Goal: Task Accomplishment & Management: Use online tool/utility

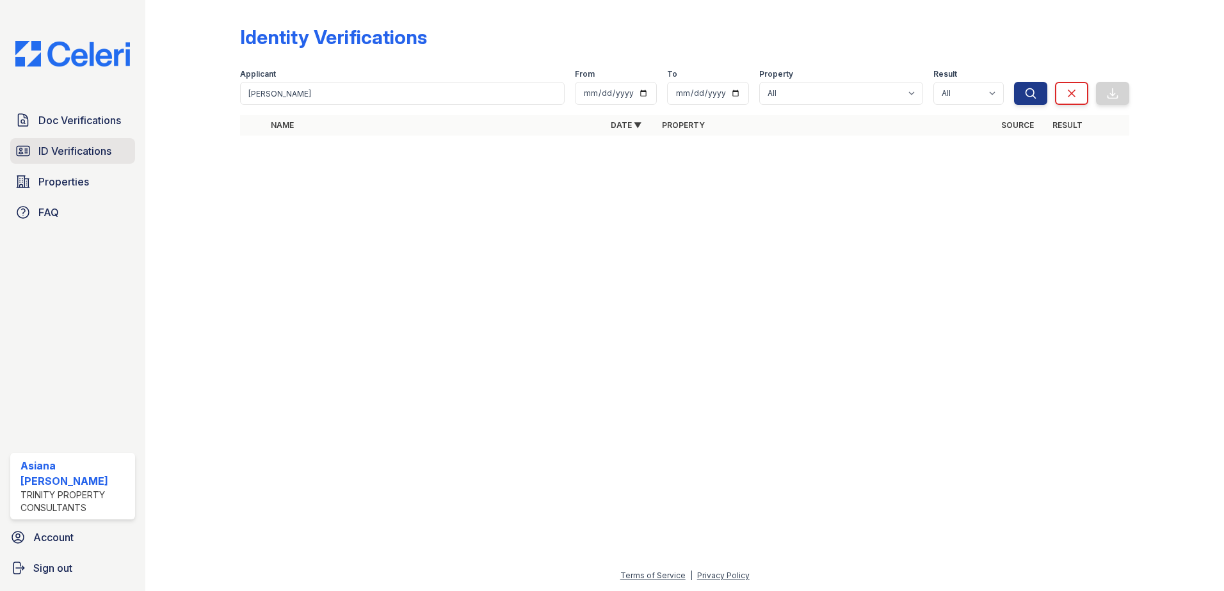
click at [68, 148] on span "ID Verifications" at bounding box center [74, 150] width 73 height 15
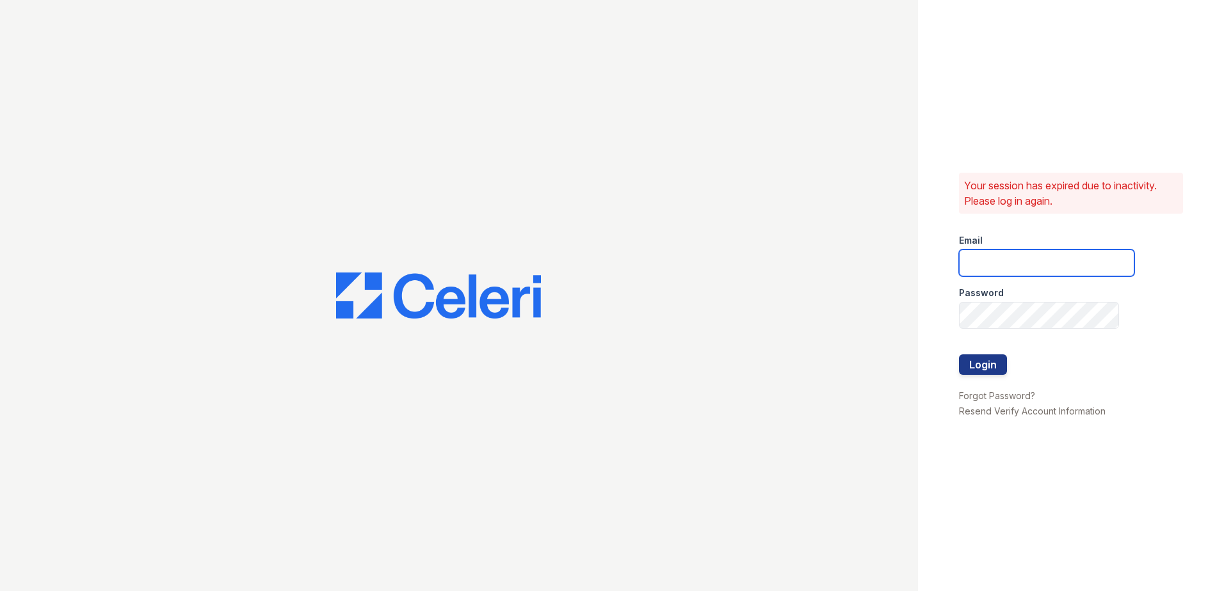
click at [1072, 258] on input "email" at bounding box center [1046, 263] width 175 height 27
type input "acastro@trinity-pm.com"
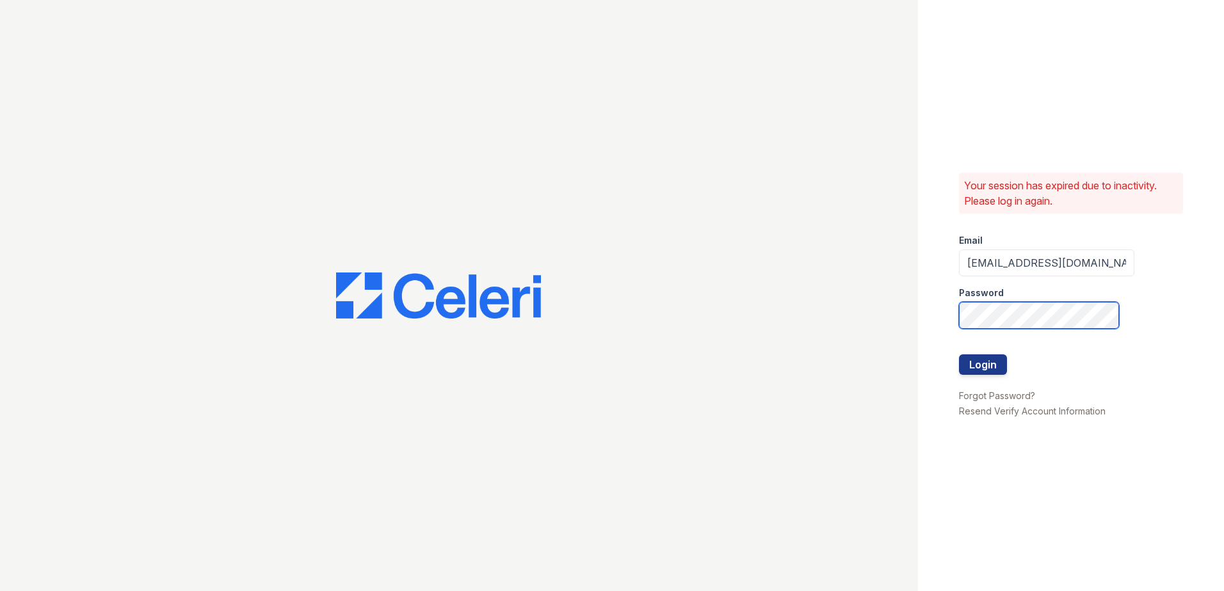
click at [959, 355] on button "Login" at bounding box center [983, 365] width 48 height 20
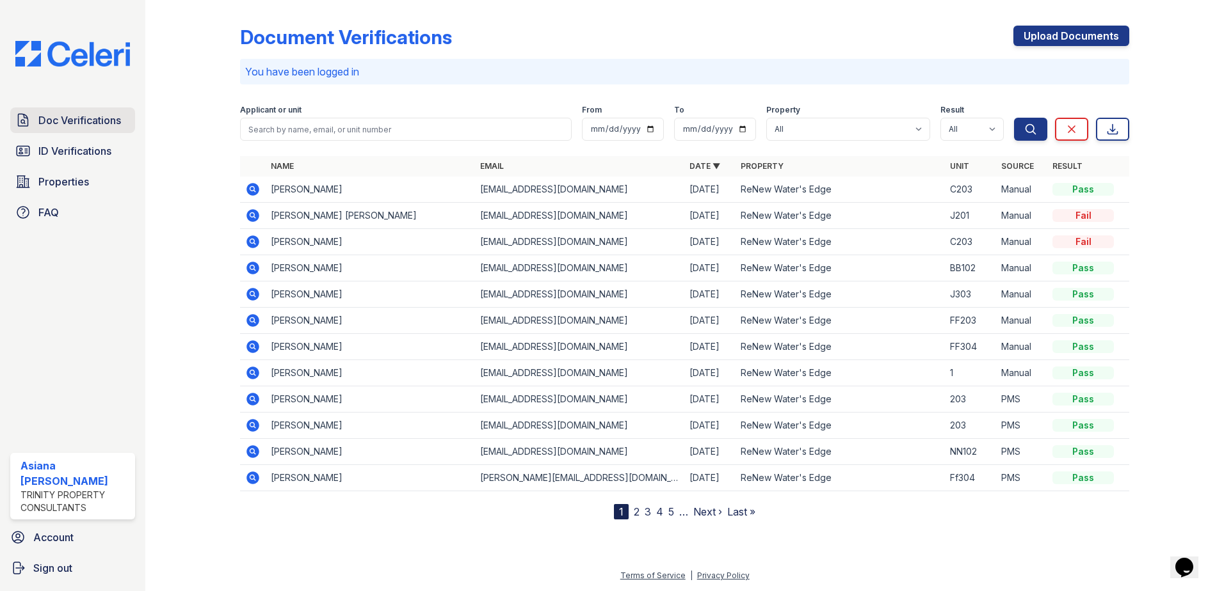
click at [104, 125] on span "Doc Verifications" at bounding box center [79, 120] width 83 height 15
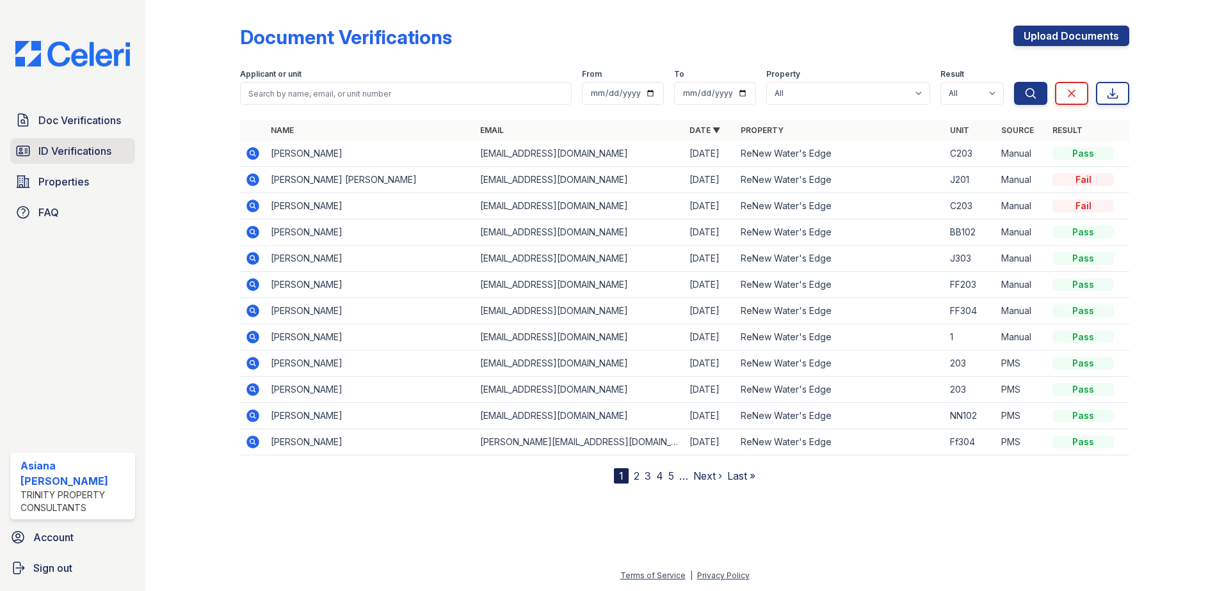
click at [59, 150] on span "ID Verifications" at bounding box center [74, 150] width 73 height 15
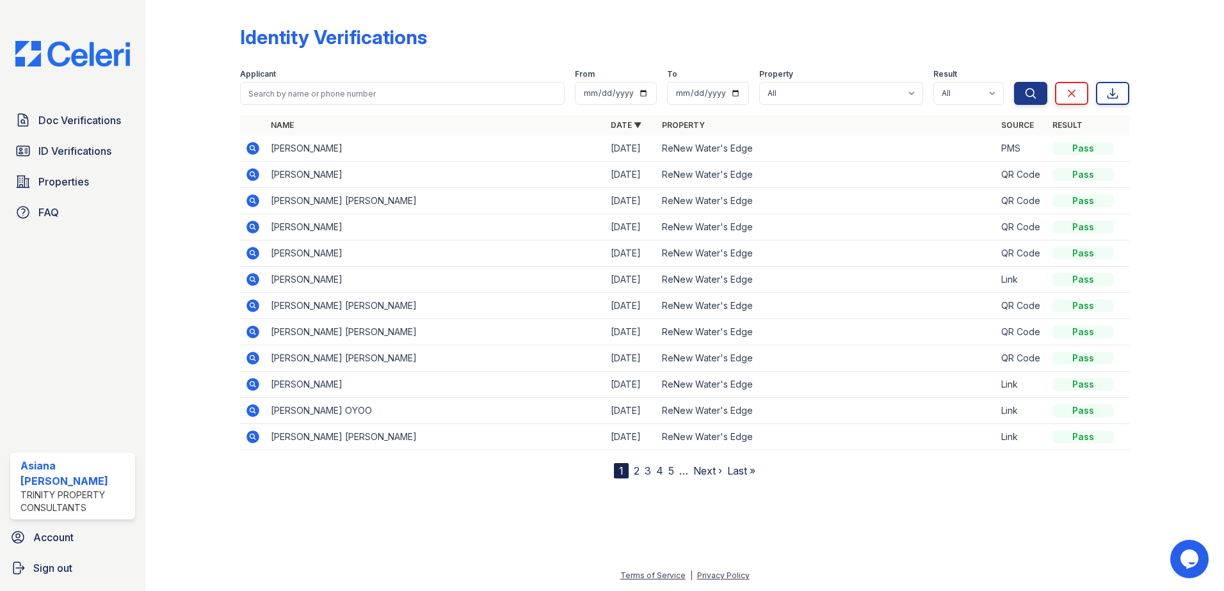
click at [248, 252] on icon at bounding box center [252, 253] width 13 height 13
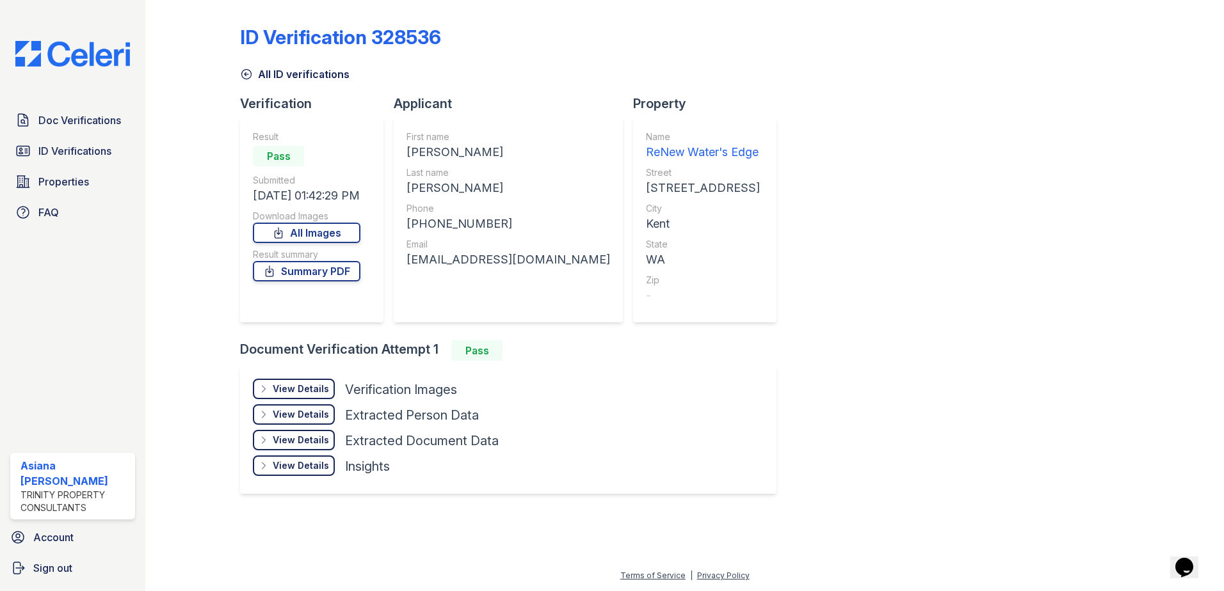
click at [454, 220] on div "[PHONE_NUMBER]" at bounding box center [508, 224] width 204 height 18
click at [454, 220] on div "+12534098826" at bounding box center [508, 224] width 204 height 18
copy div "12534098826"
click at [481, 255] on div "Montejoe358@gmail.com" at bounding box center [508, 260] width 204 height 18
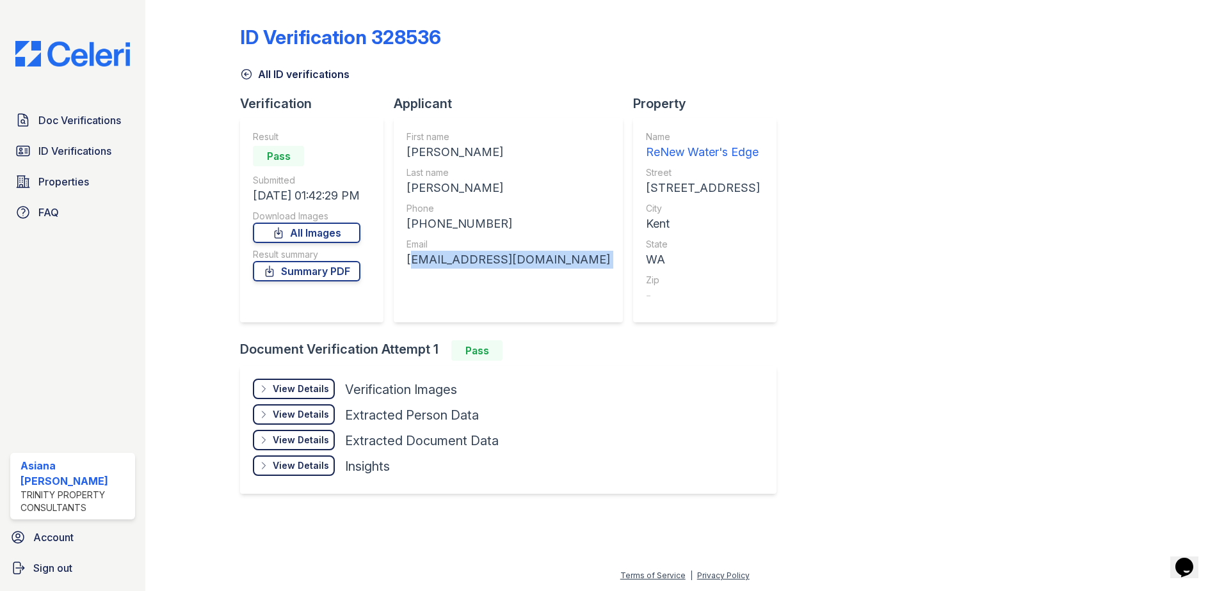
click at [481, 255] on div "Montejoe358@gmail.com" at bounding box center [508, 260] width 204 height 18
copy div "Montejoe358@gmail.com"
click at [65, 150] on span "ID Verifications" at bounding box center [74, 150] width 73 height 15
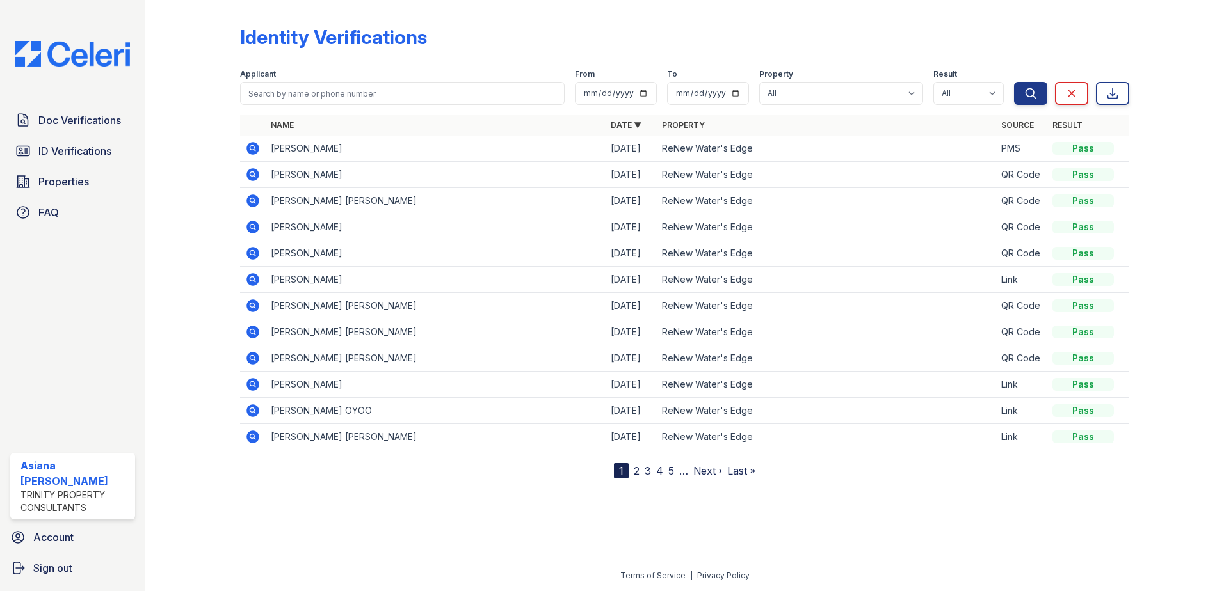
click at [258, 173] on icon at bounding box center [252, 174] width 13 height 13
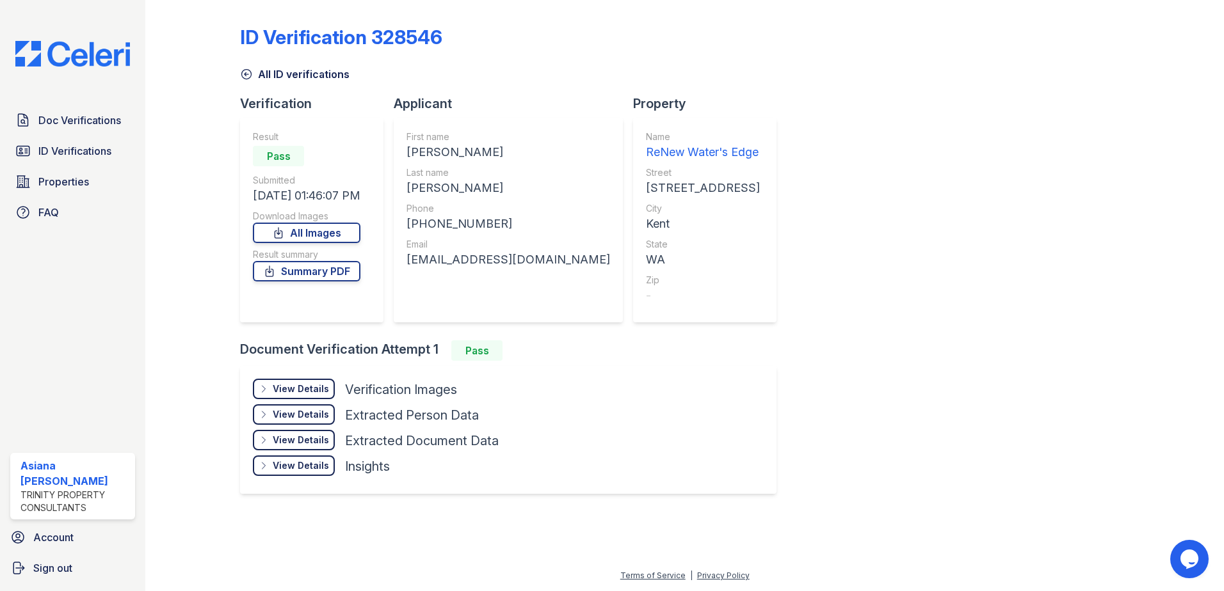
click at [452, 222] on div "[PHONE_NUMBER]" at bounding box center [508, 224] width 204 height 18
copy div "12533889505"
click at [463, 255] on div "[EMAIL_ADDRESS][DOMAIN_NAME]" at bounding box center [508, 260] width 204 height 18
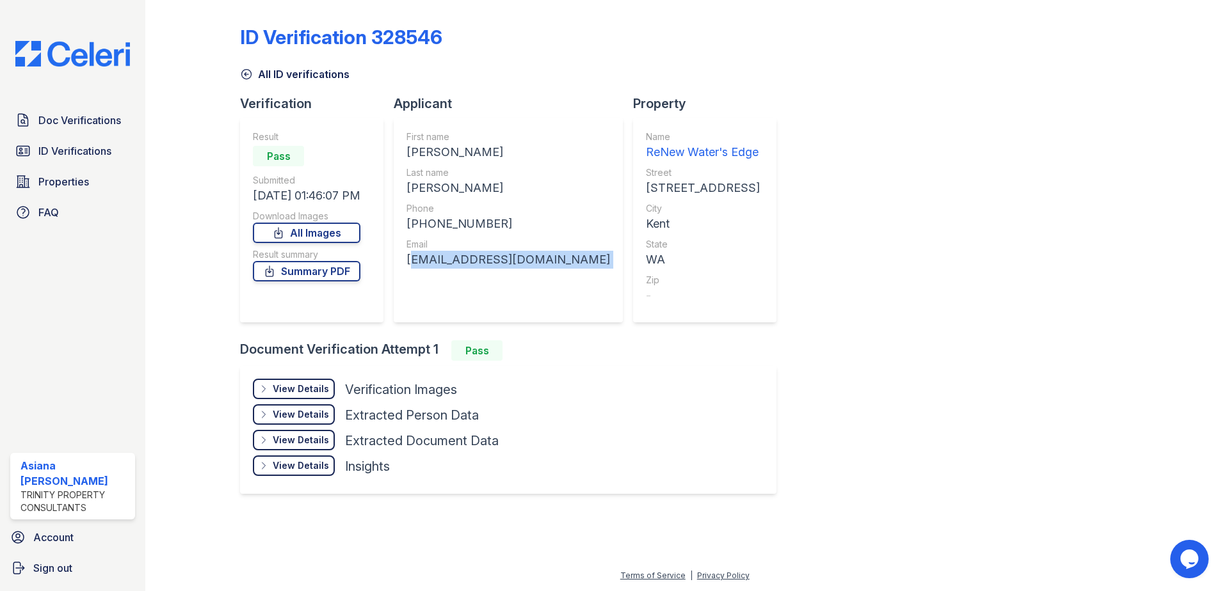
click at [463, 255] on div "isidrojarochochoco@gmail.com" at bounding box center [508, 260] width 204 height 18
drag, startPoint x: 463, startPoint y: 255, endPoint x: 468, endPoint y: 261, distance: 8.2
copy div "isidrojarochochoco@gmail.com"
click at [52, 142] on link "ID Verifications" at bounding box center [72, 151] width 125 height 26
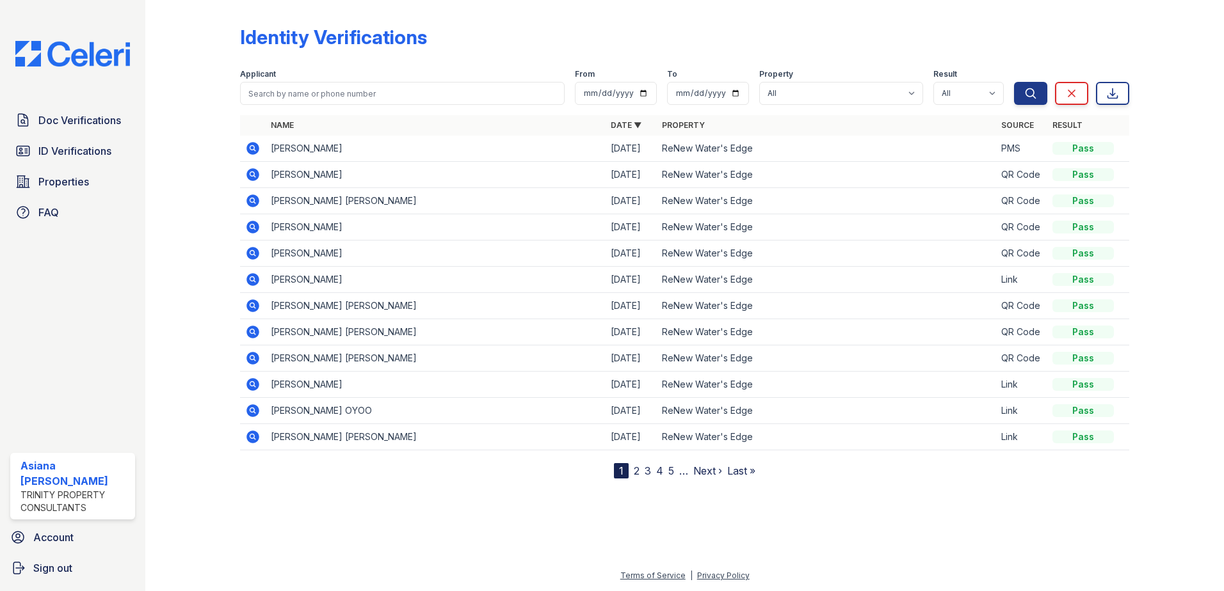
click at [255, 205] on icon at bounding box center [252, 201] width 13 height 13
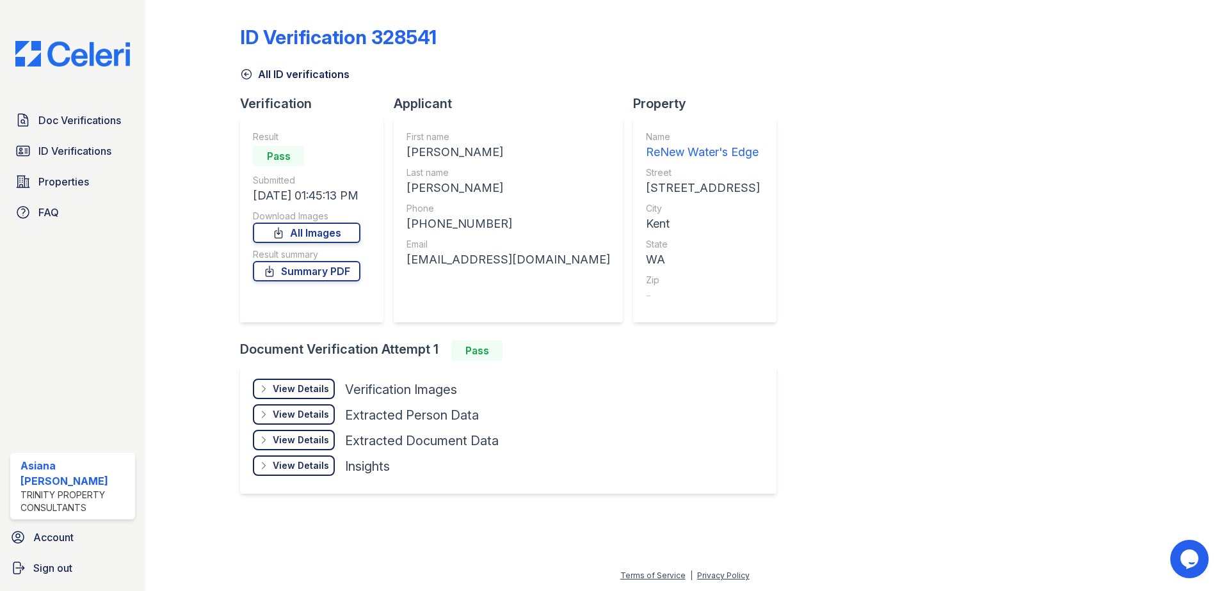
click at [457, 148] on div "[PERSON_NAME]" at bounding box center [508, 152] width 204 height 18
drag, startPoint x: 457, startPoint y: 148, endPoint x: 453, endPoint y: 154, distance: 6.9
drag, startPoint x: 453, startPoint y: 154, endPoint x: 414, endPoint y: 150, distance: 39.2
click at [415, 149] on div "[PERSON_NAME]" at bounding box center [508, 152] width 204 height 18
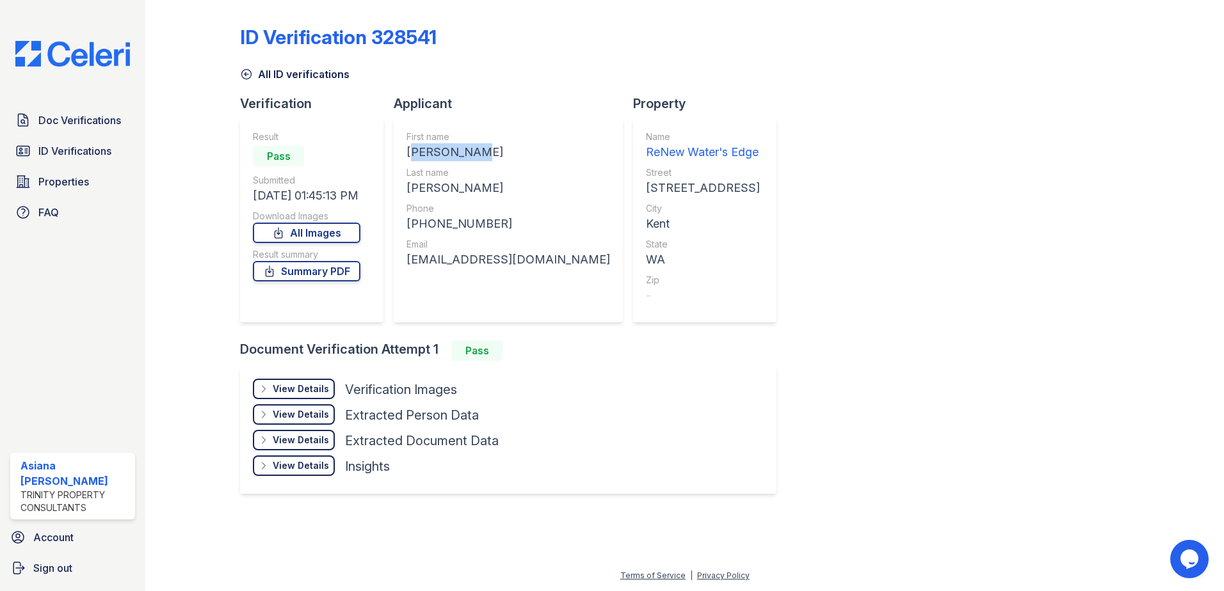
drag, startPoint x: 407, startPoint y: 152, endPoint x: 479, endPoint y: 148, distance: 72.4
click at [479, 148] on div "[PERSON_NAME]" at bounding box center [508, 152] width 204 height 18
drag, startPoint x: 479, startPoint y: 148, endPoint x: 465, endPoint y: 153, distance: 14.8
copy div "[PERSON_NAME]"
click at [448, 186] on div "[PERSON_NAME]" at bounding box center [508, 188] width 204 height 18
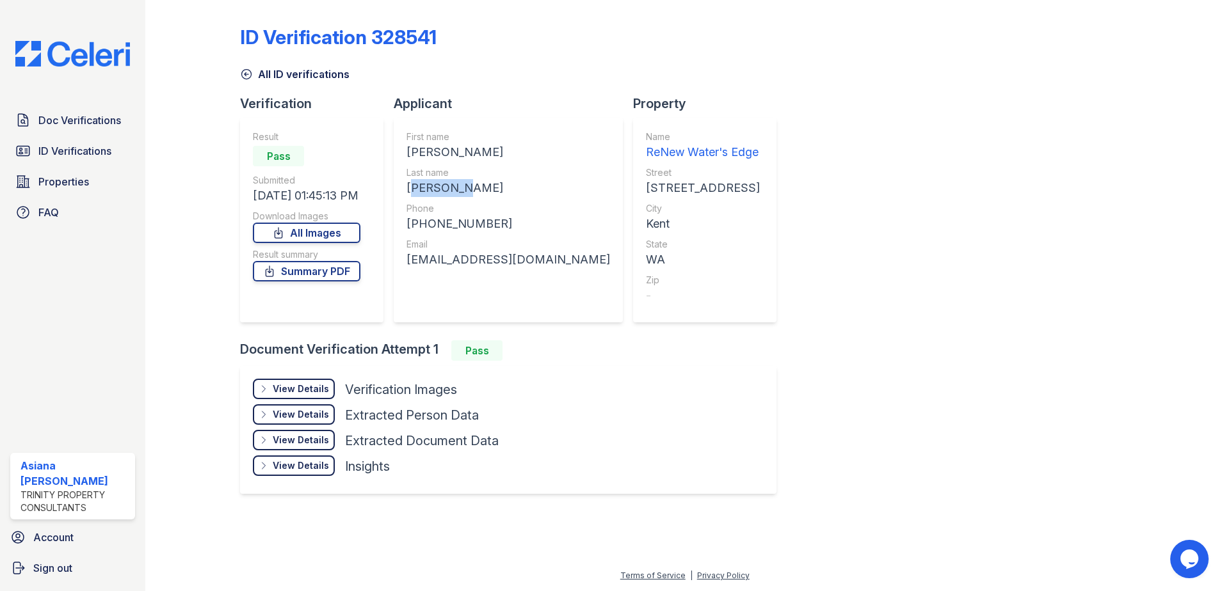
click at [448, 186] on div "[PERSON_NAME]" at bounding box center [508, 188] width 204 height 18
drag, startPoint x: 448, startPoint y: 186, endPoint x: 465, endPoint y: 189, distance: 17.6
copy div "[PERSON_NAME]"
click at [461, 225] on div "[PHONE_NUMBER]" at bounding box center [508, 224] width 204 height 18
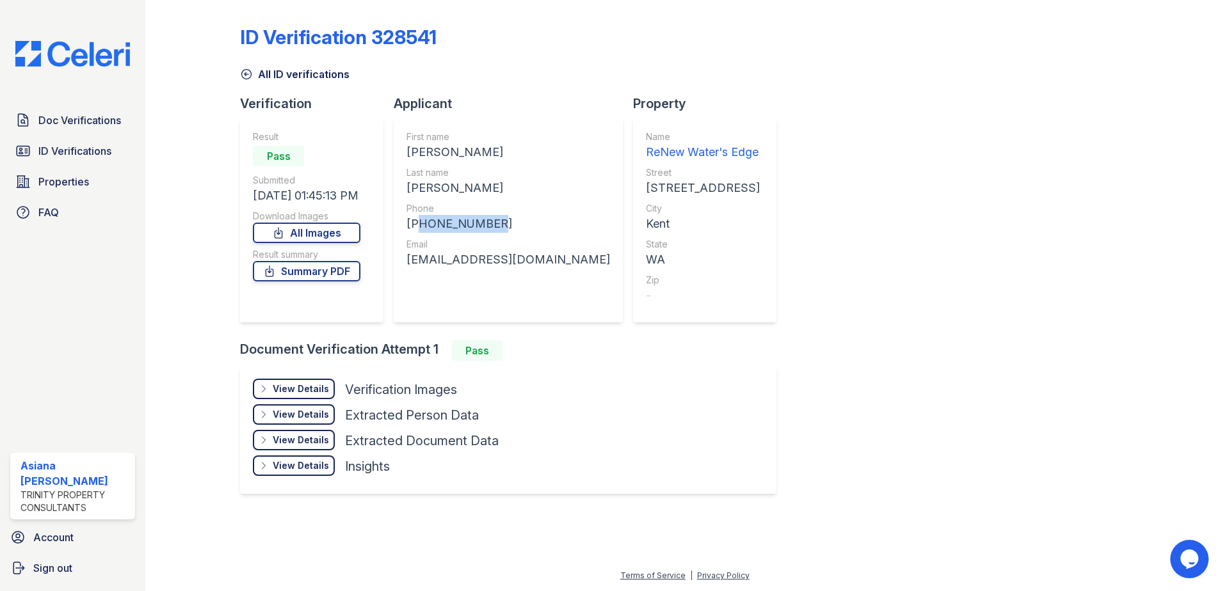
click at [461, 225] on div "[PHONE_NUMBER]" at bounding box center [508, 224] width 204 height 18
copy div "12534098843"
click at [504, 262] on div "montejojuandiego@87gamail.com" at bounding box center [508, 260] width 204 height 18
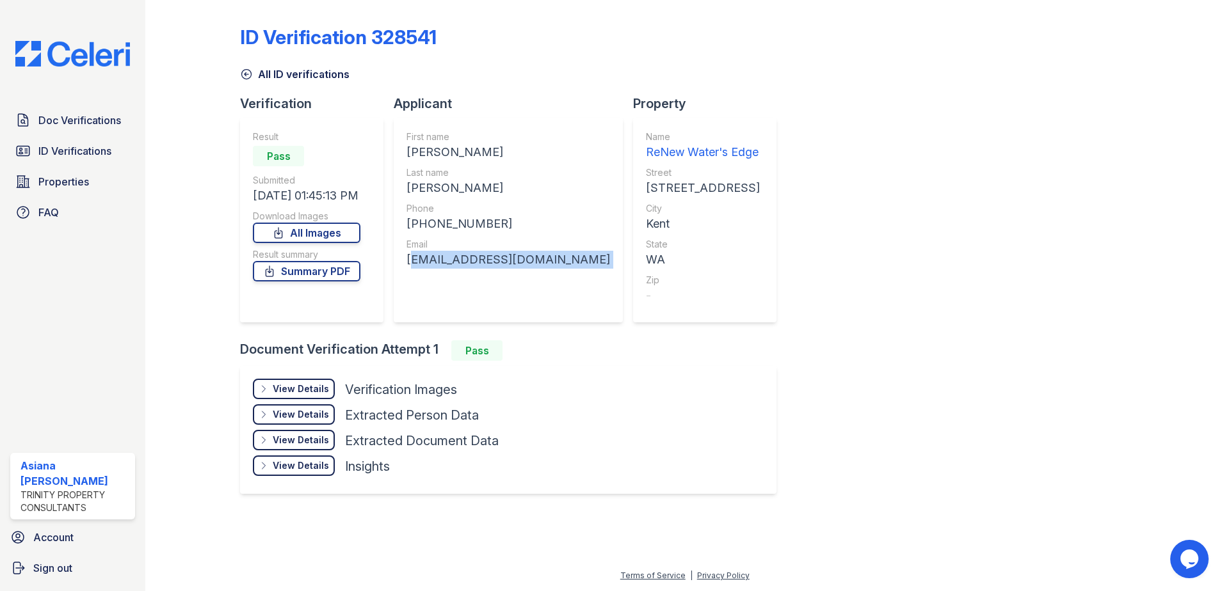
copy div "montejojuandiego@87gamail.com"
